Goal: Information Seeking & Learning: Check status

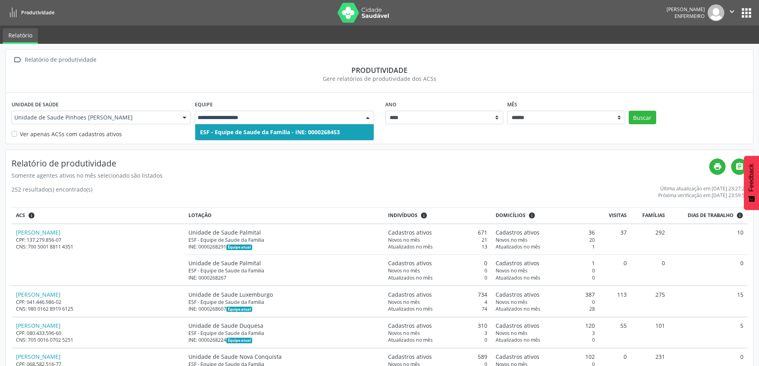
click at [369, 118] on div at bounding box center [368, 118] width 12 height 14
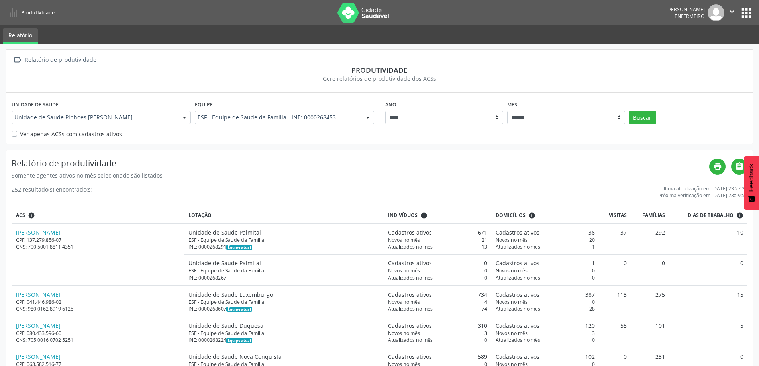
click at [414, 135] on div "Ver apenas ACSs com cadastros ativos" at bounding box center [380, 134] width 736 height 8
click at [20, 132] on label "Ver apenas ACSs com cadastros ativos" at bounding box center [71, 134] width 102 height 8
click at [647, 121] on button "Buscar" at bounding box center [642, 118] width 27 height 14
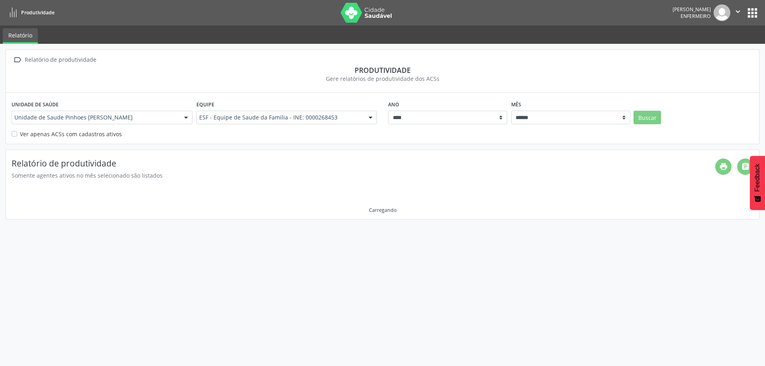
click at [366, 116] on div at bounding box center [371, 118] width 12 height 14
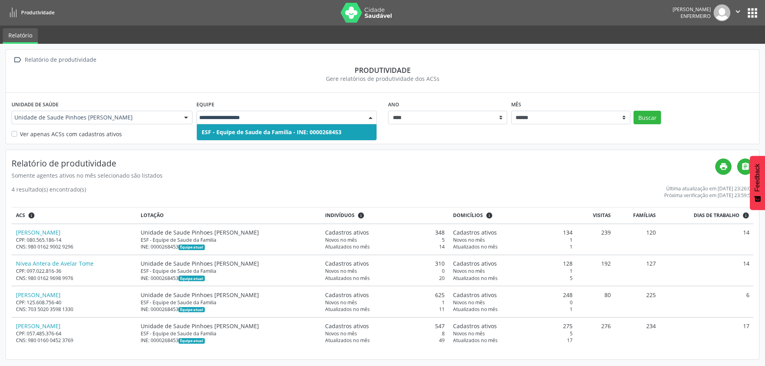
click at [298, 132] on span "ESF - Equipe de Saude da Familia - INE: 0000268453" at bounding box center [272, 132] width 140 height 8
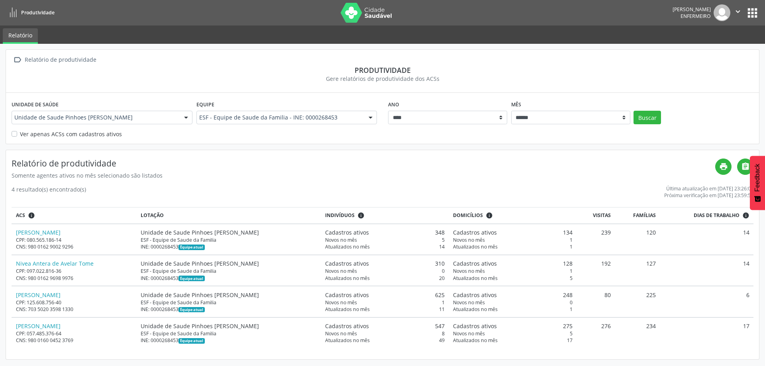
click at [127, 89] on div " Relatório de produtividade Produtividade Gere relatórios de produtividade dos…" at bounding box center [382, 71] width 753 height 43
click at [16, 59] on icon "" at bounding box center [18, 60] width 12 height 12
click at [18, 39] on link "Relatório" at bounding box center [20, 36] width 35 height 16
click at [47, 12] on span "Produtividade" at bounding box center [37, 12] width 33 height 7
click at [354, 16] on img at bounding box center [367, 13] width 52 height 20
